Goal: Information Seeking & Learning: Check status

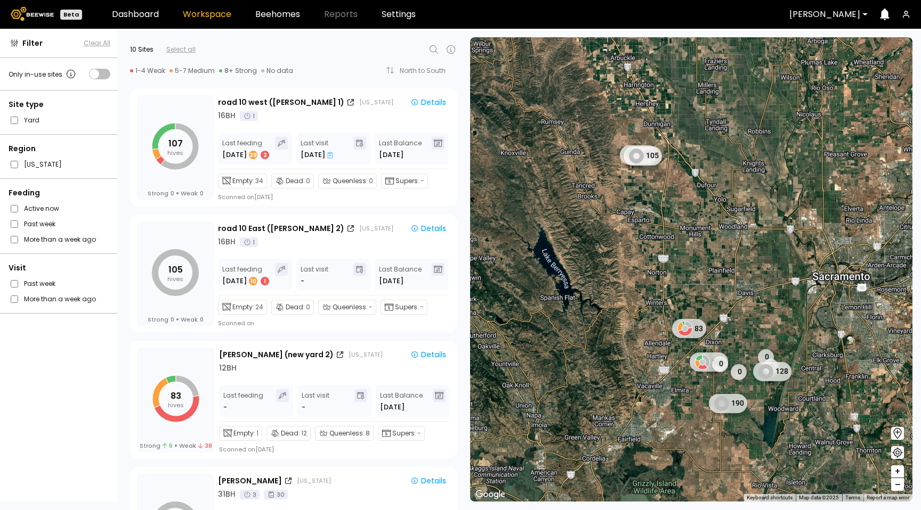
click at [424, 52] on div at bounding box center [318, 49] width 245 height 13
click at [429, 53] on icon at bounding box center [433, 49] width 13 height 13
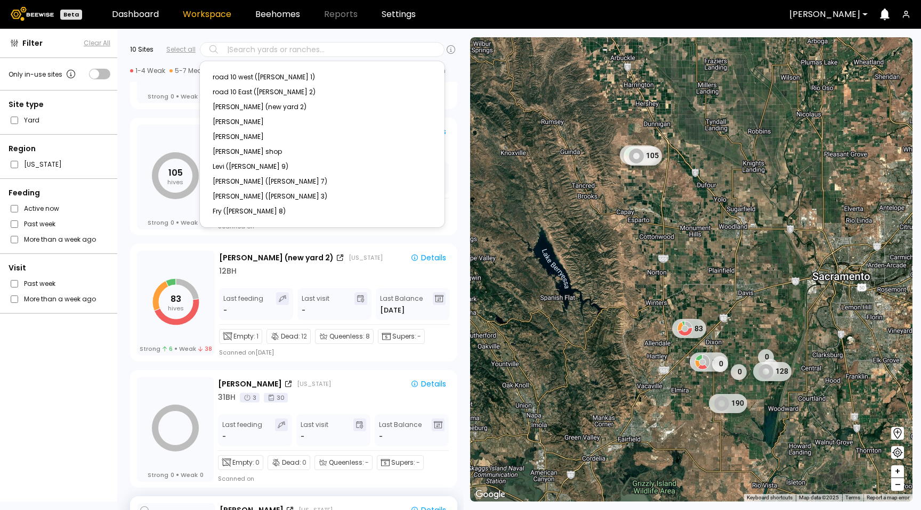
scroll to position [100, 0]
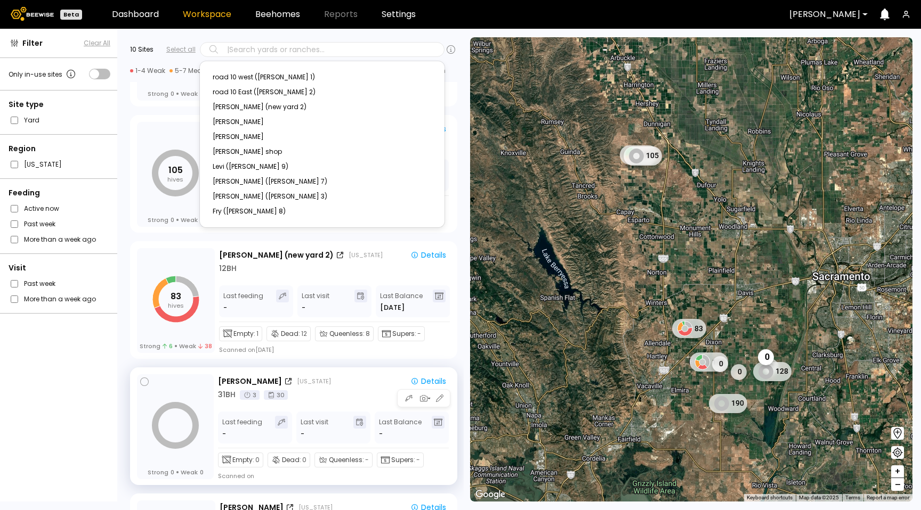
click at [337, 418] on div "Last visit -" at bounding box center [333, 428] width 74 height 32
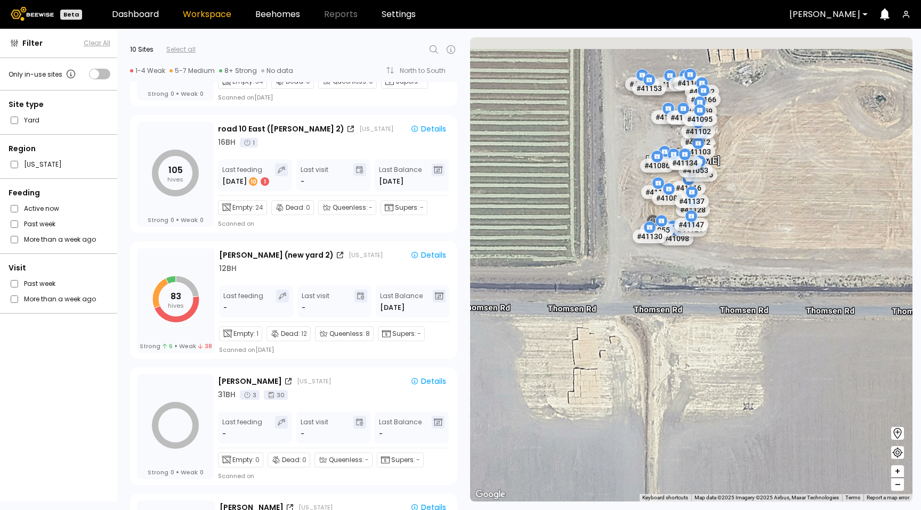
drag, startPoint x: 757, startPoint y: 184, endPoint x: 759, endPoint y: 244, distance: 60.2
click at [759, 245] on div "[PERSON_NAME] # 41073 # 41104 # 40069 # 40016 # 41038 # 40071 # 40736 # 40726 #…" at bounding box center [691, 269] width 442 height 465
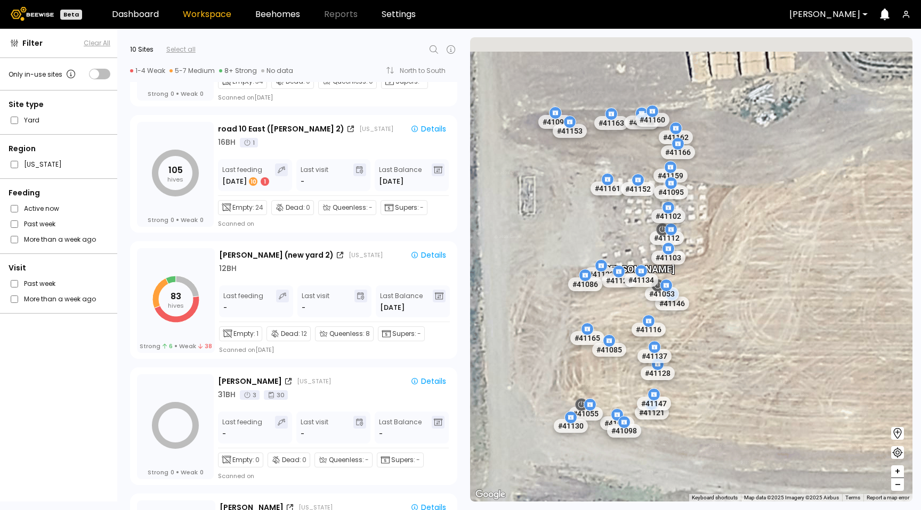
drag, startPoint x: 736, startPoint y: 178, endPoint x: 761, endPoint y: 295, distance: 119.3
click at [761, 295] on div "[PERSON_NAME] # 41073 # 41104 # 40069 # 40016 # 41038 # 40071 # 40736 # 40726 #…" at bounding box center [691, 269] width 442 height 465
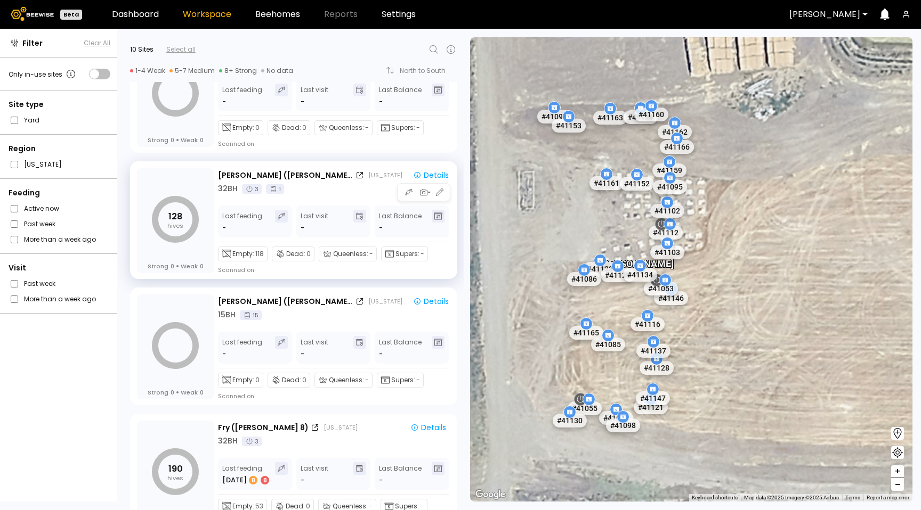
scroll to position [843, 0]
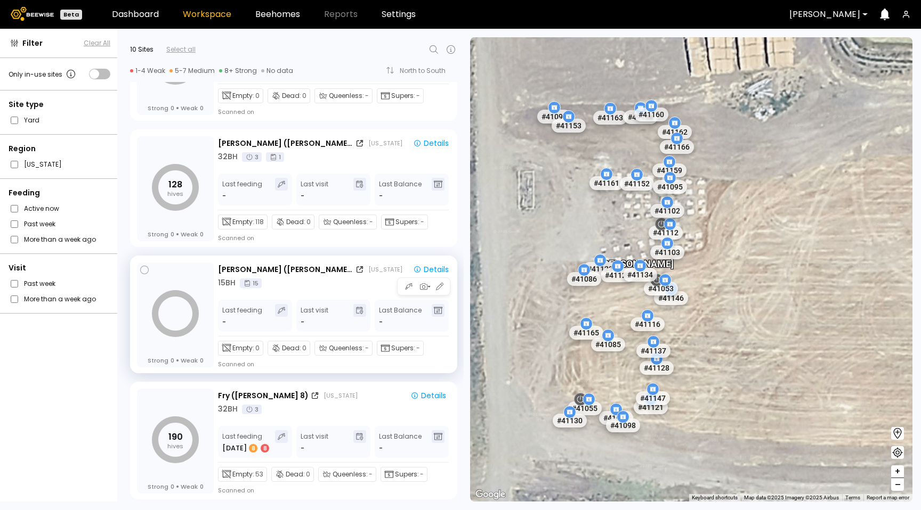
click at [343, 286] on div "15 BH 15" at bounding box center [335, 283] width 235 height 11
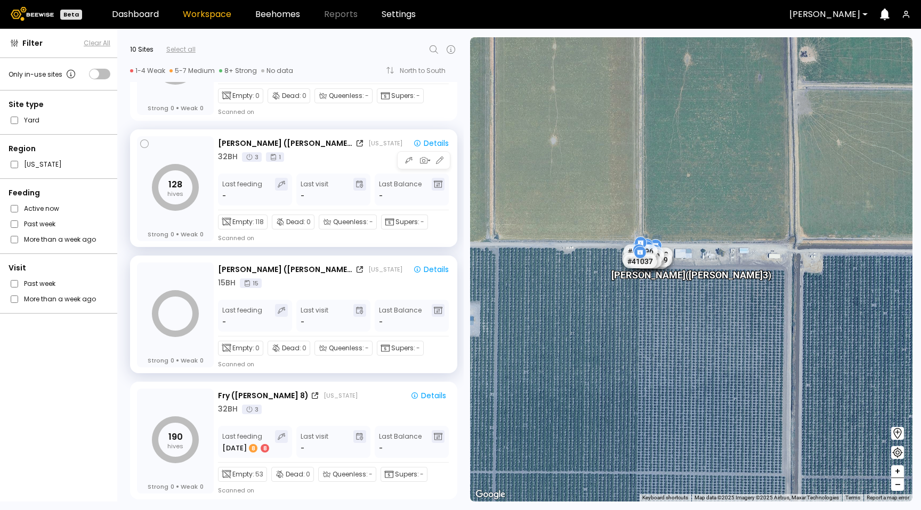
click at [422, 136] on div "[PERSON_NAME] ([GEOGRAPHIC_DATA] 7) [US_STATE] Details 32 BH 3 1 Last feeding -…" at bounding box center [335, 189] width 235 height 106
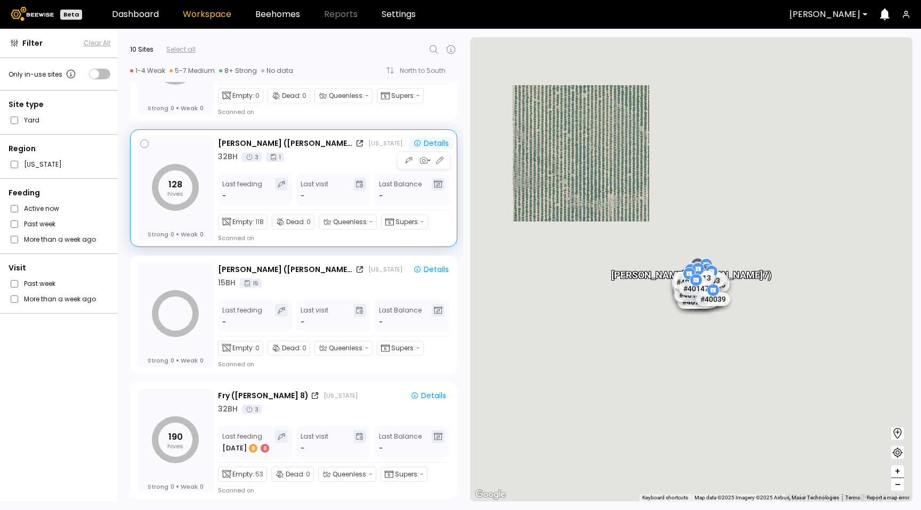
click at [422, 142] on div "Details" at bounding box center [431, 144] width 36 height 10
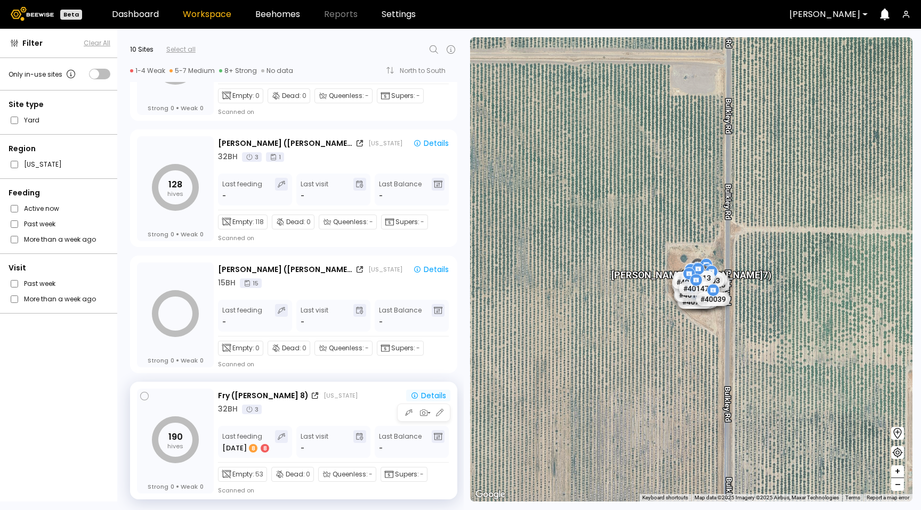
click at [428, 397] on div "Details" at bounding box center [428, 396] width 36 height 10
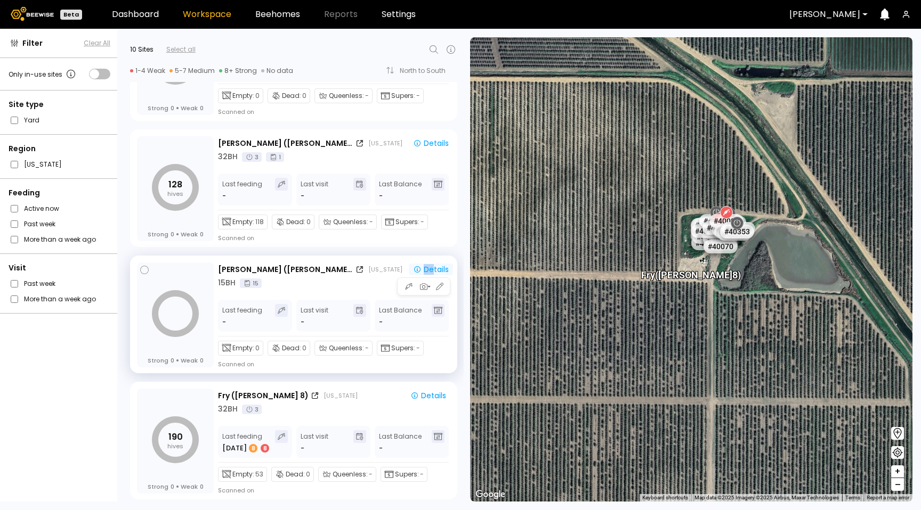
drag, startPoint x: 433, startPoint y: 278, endPoint x: 427, endPoint y: 266, distance: 13.1
click at [427, 266] on div "[PERSON_NAME] ([PERSON_NAME] 3) [US_STATE] Details" at bounding box center [335, 270] width 235 height 12
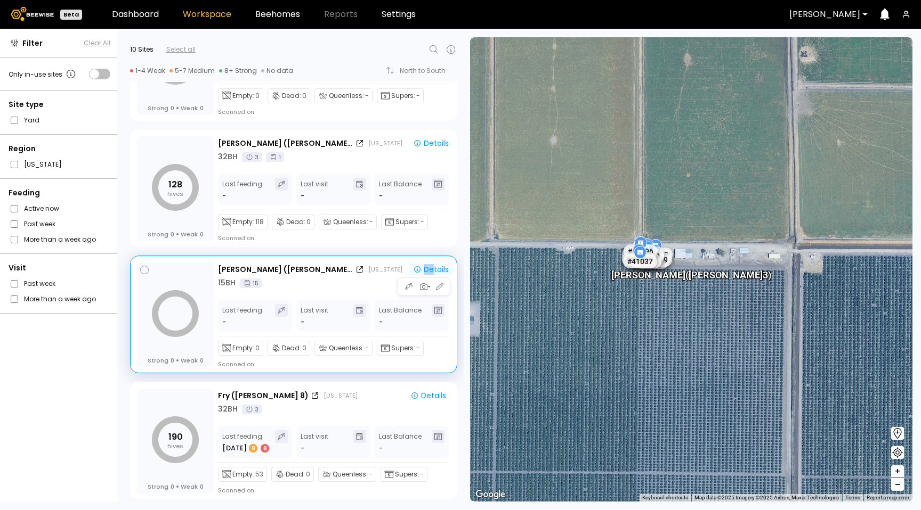
click at [427, 266] on div "Details" at bounding box center [431, 270] width 36 height 10
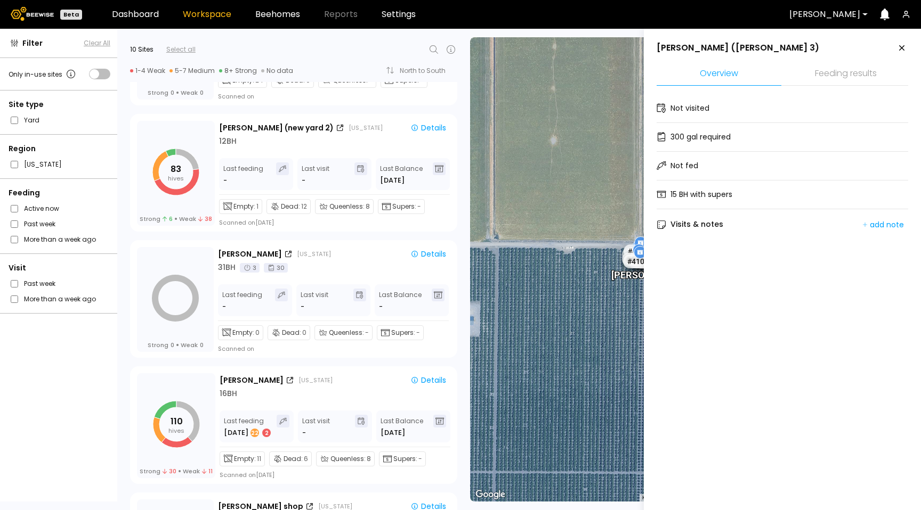
scroll to position [0, 0]
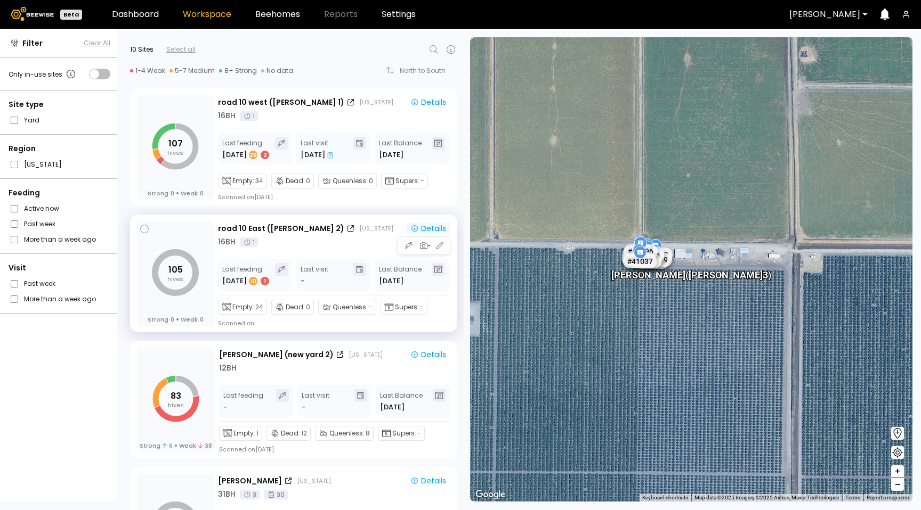
click at [420, 228] on div "Details" at bounding box center [428, 229] width 36 height 10
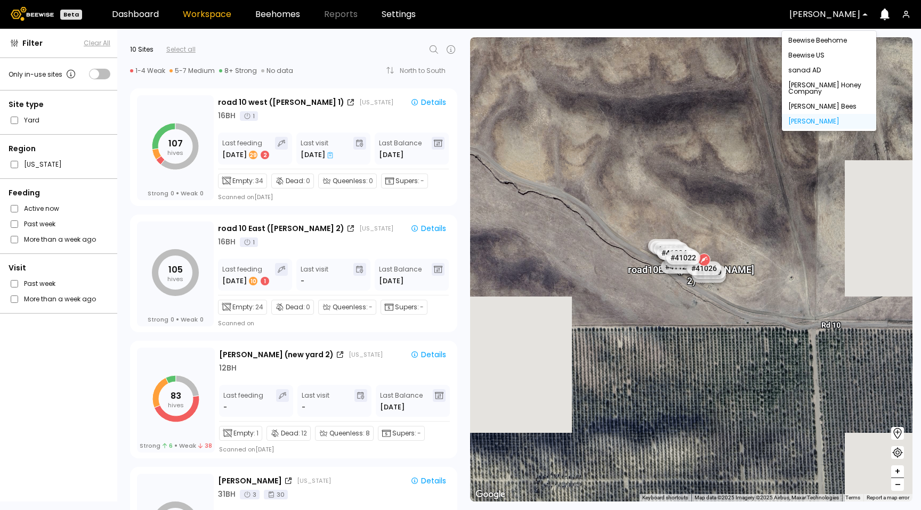
click at [827, 18] on div at bounding box center [824, 15] width 71 height 10
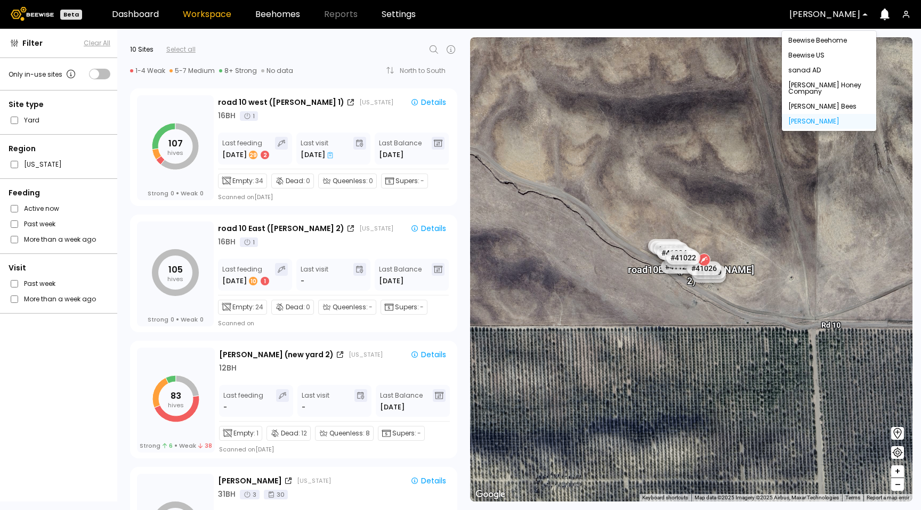
click at [812, 85] on div "[PERSON_NAME] Honey Company" at bounding box center [829, 88] width 82 height 13
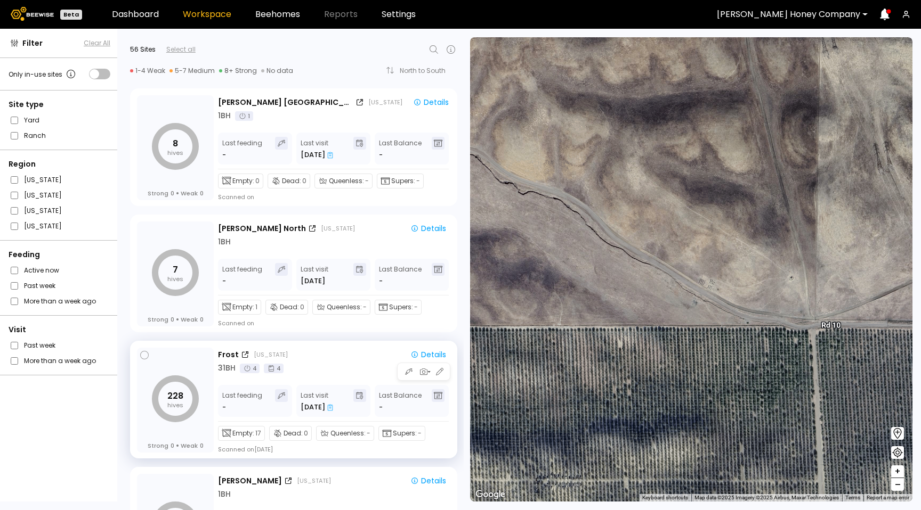
click at [328, 406] on icon at bounding box center [330, 407] width 6 height 7
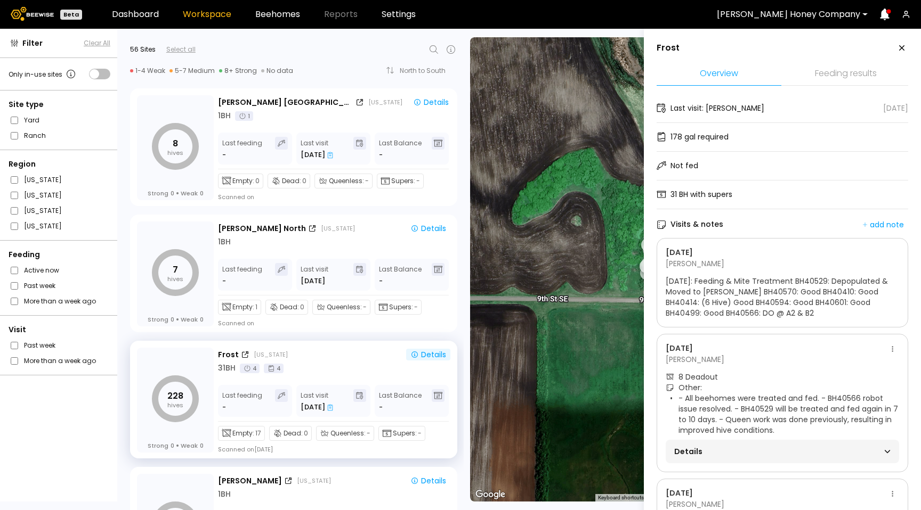
click at [889, 248] on div "[DATE]" at bounding box center [781, 252] width 233 height 11
click at [888, 346] on button at bounding box center [892, 349] width 13 height 13
click at [872, 373] on span "Go to recordings" at bounding box center [858, 369] width 61 height 7
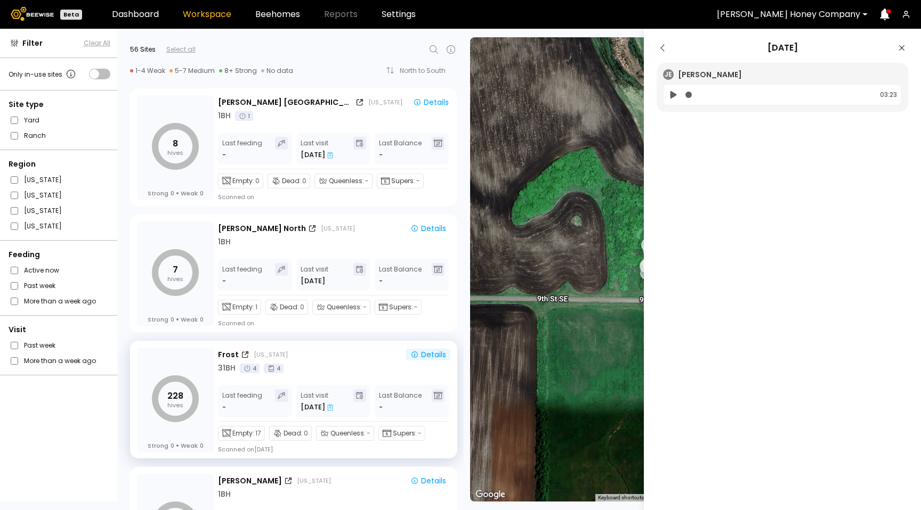
click at [670, 94] on icon at bounding box center [673, 94] width 6 height 7
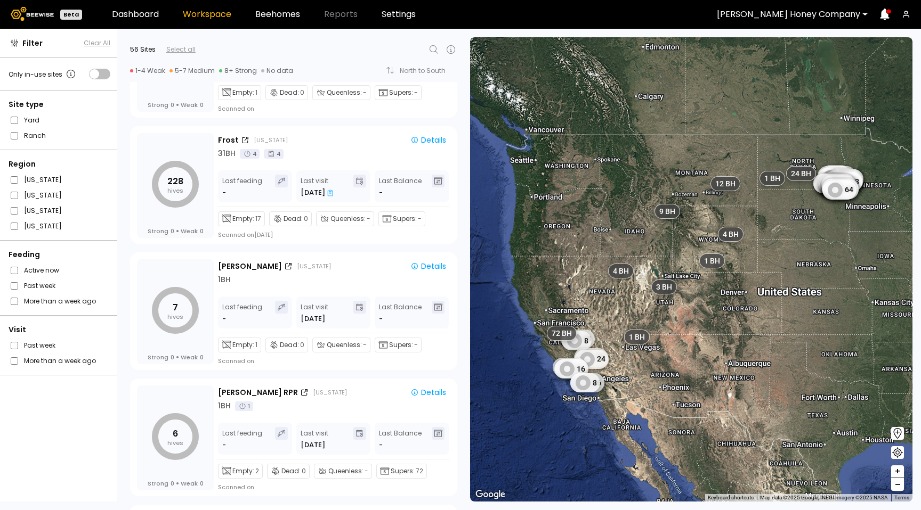
scroll to position [250, 0]
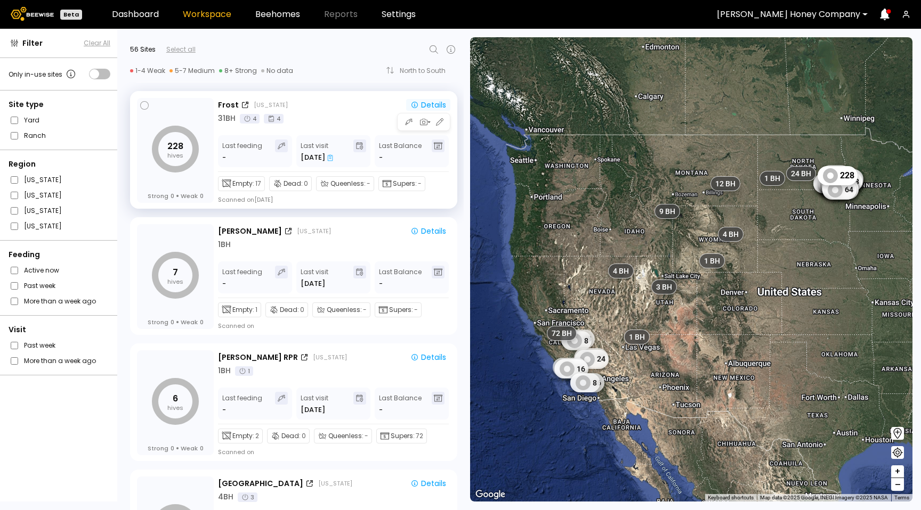
click at [411, 104] on icon "button" at bounding box center [414, 105] width 6 height 6
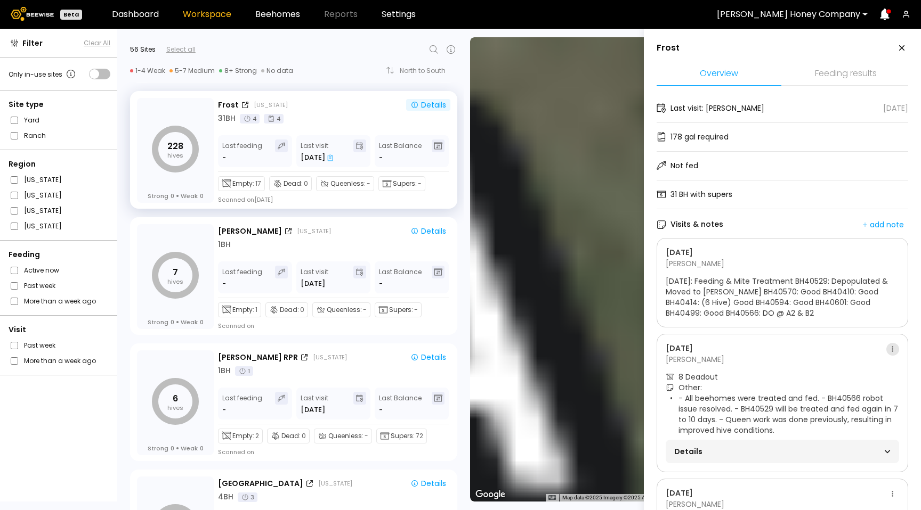
click at [890, 344] on button at bounding box center [892, 349] width 13 height 13
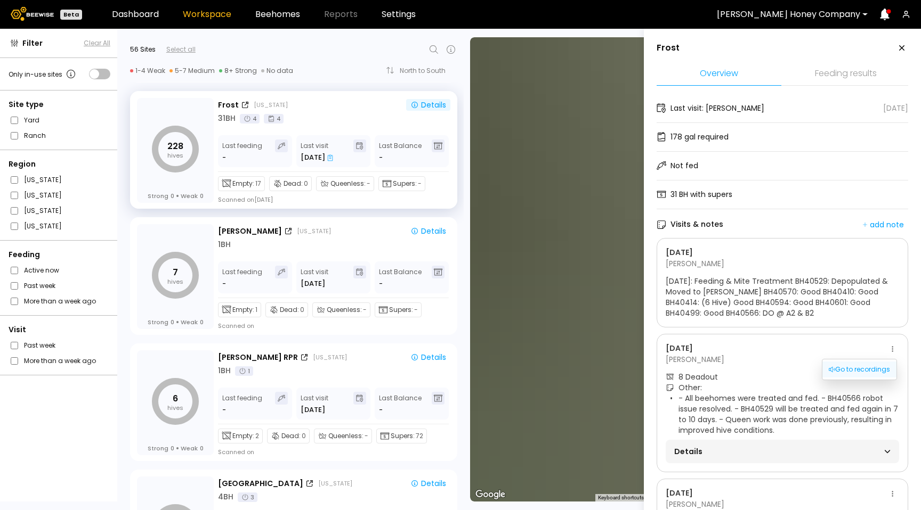
click at [875, 364] on div "Go to recordings" at bounding box center [859, 370] width 74 height 16
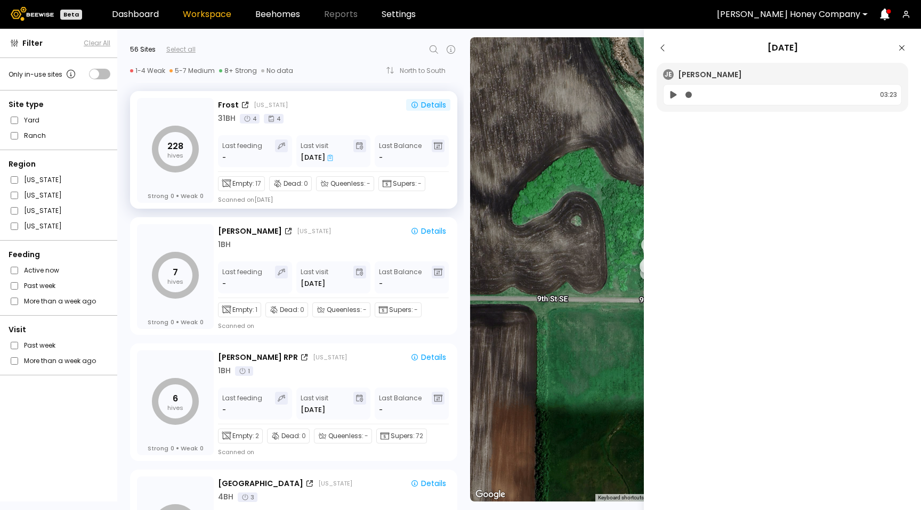
click at [659, 46] on icon at bounding box center [662, 48] width 13 height 13
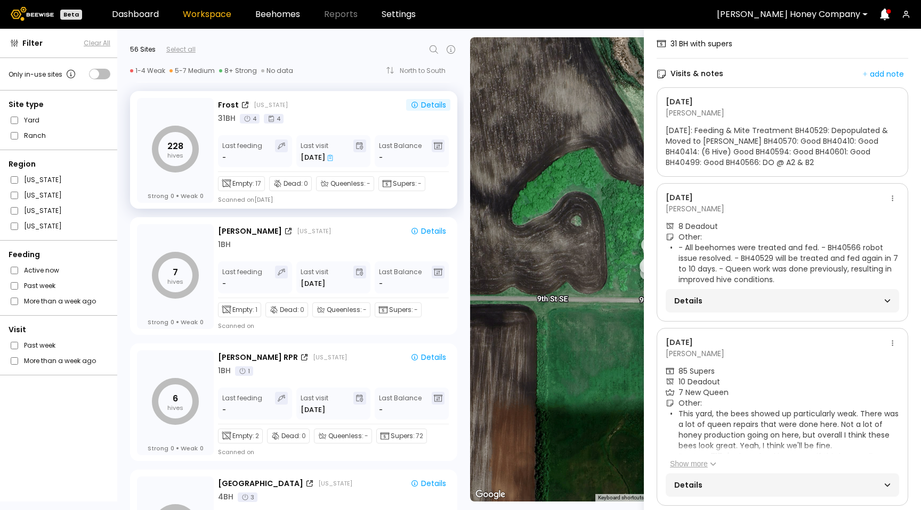
scroll to position [171, 0]
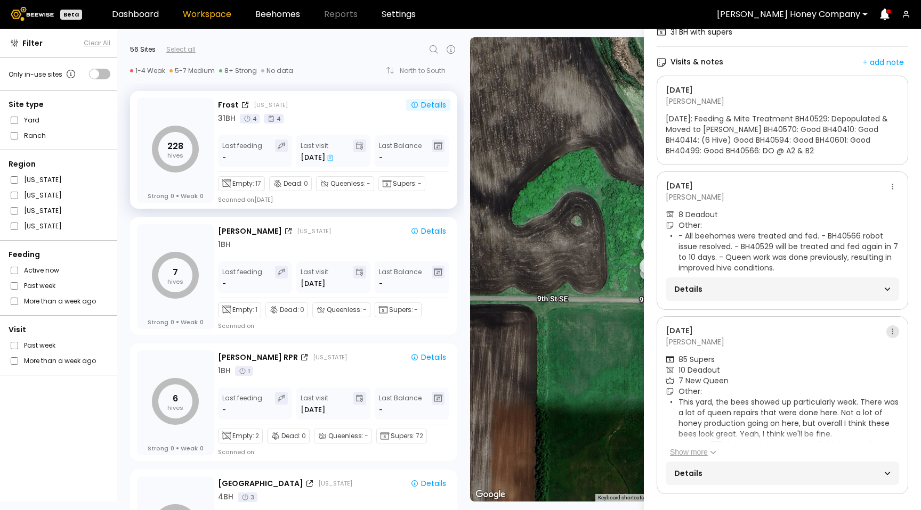
click at [892, 325] on button at bounding box center [892, 331] width 13 height 13
click at [884, 348] on div "Go to recordings" at bounding box center [859, 344] width 74 height 16
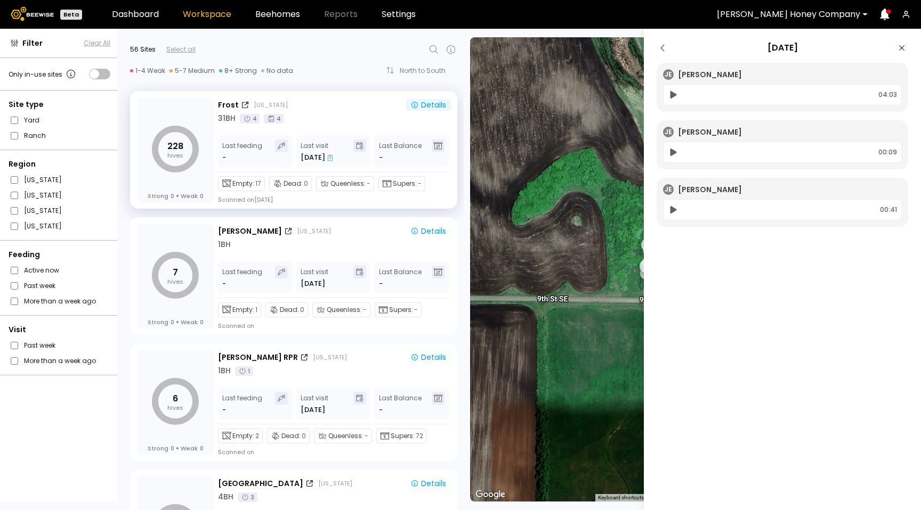
scroll to position [0, 0]
click at [673, 85] on div "04:03" at bounding box center [782, 94] width 239 height 21
click at [673, 100] on icon at bounding box center [672, 94] width 11 height 13
click at [671, 154] on icon at bounding box center [673, 152] width 6 height 7
click at [670, 93] on icon at bounding box center [672, 95] width 5 height 6
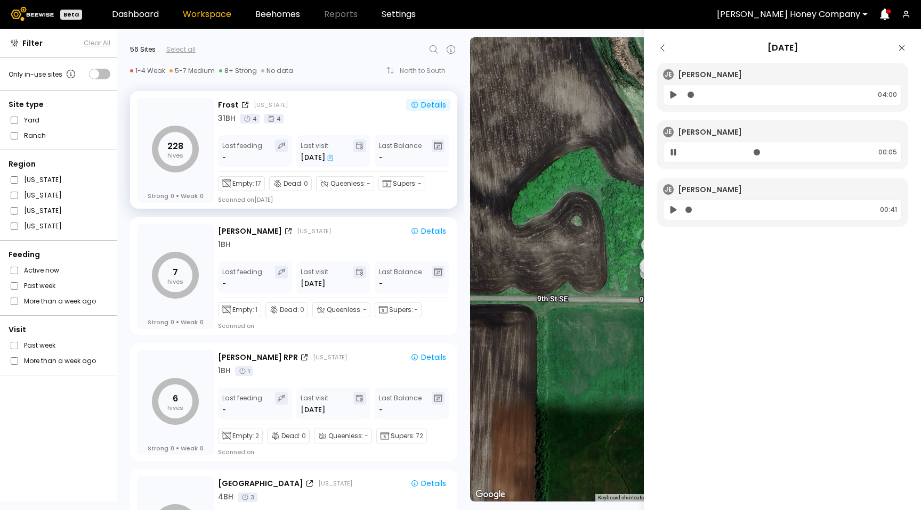
drag, startPoint x: 671, startPoint y: 152, endPoint x: 678, endPoint y: 153, distance: 6.9
click at [673, 153] on icon at bounding box center [673, 152] width 5 height 6
click at [702, 152] on div at bounding box center [778, 152] width 186 height 12
click at [696, 152] on div at bounding box center [778, 152] width 186 height 12
click at [692, 153] on div at bounding box center [778, 152] width 186 height 12
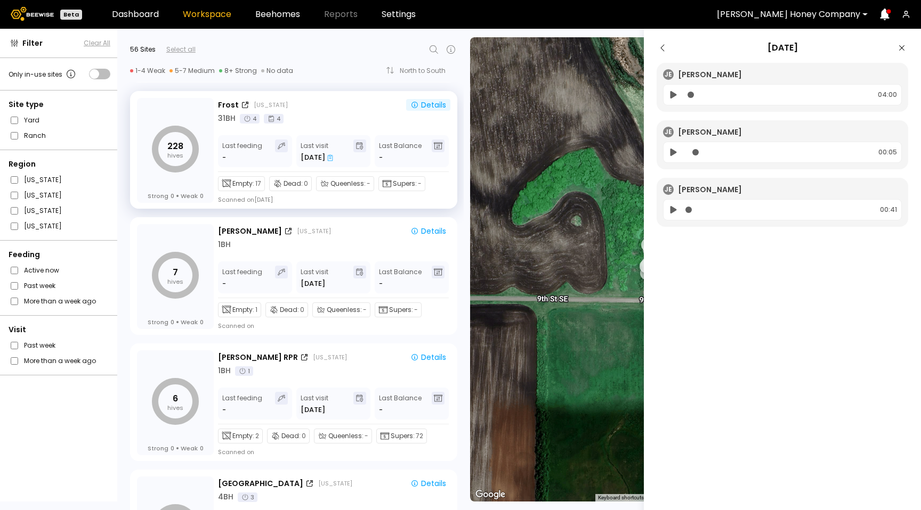
click at [676, 94] on icon at bounding box center [673, 94] width 6 height 7
click at [673, 153] on icon at bounding box center [673, 152] width 6 height 7
click at [672, 207] on icon at bounding box center [672, 209] width 11 height 13
click at [675, 95] on icon at bounding box center [673, 95] width 5 height 6
click at [674, 211] on icon at bounding box center [673, 210] width 5 height 6
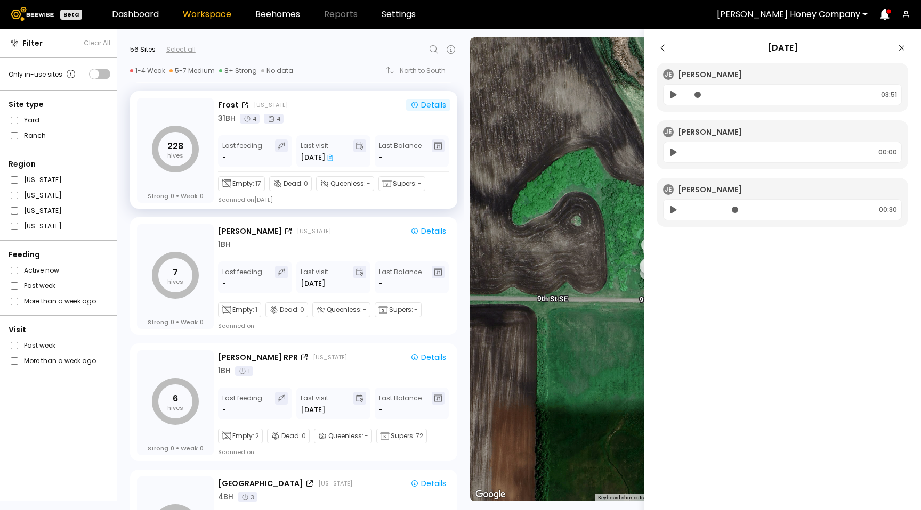
click at [735, 395] on aside "Jul 17 JE Jordan Erickson 03:51 JE Jordan Erickson 00:00 JE Jordan Erickson 00:…" at bounding box center [782, 284] width 277 height 510
click at [899, 50] on icon at bounding box center [901, 48] width 13 height 13
